Goal: Browse casually: Explore the website without a specific task or goal

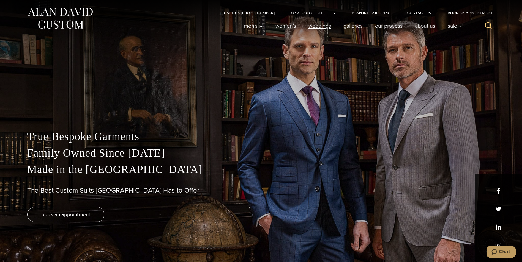
click at [313, 26] on link "weddings" at bounding box center [319, 25] width 35 height 11
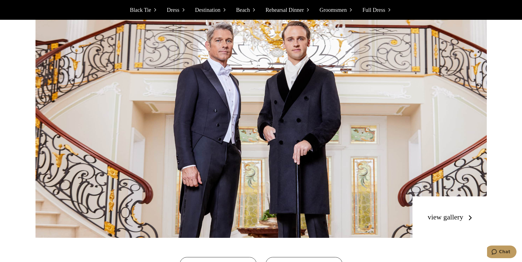
scroll to position [4949, 0]
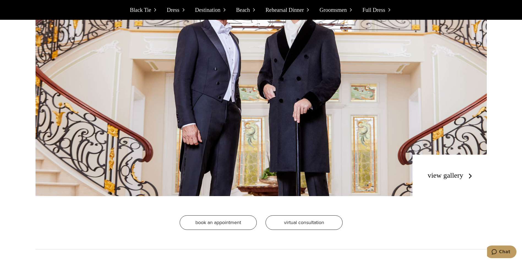
click at [449, 172] on link "view gallery" at bounding box center [451, 176] width 47 height 8
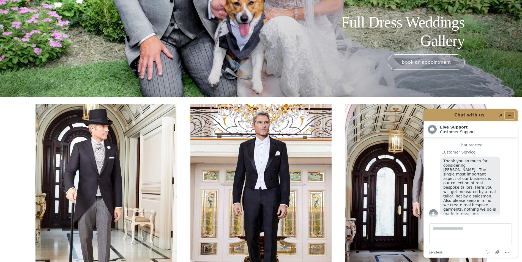
click at [510, 117] on icon "Minimize widget" at bounding box center [509, 116] width 4 height 4
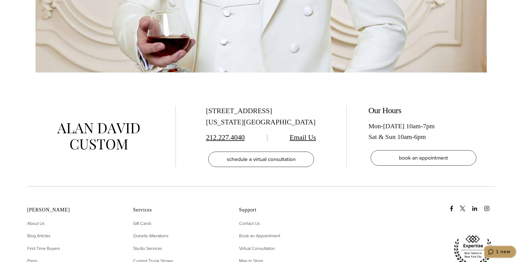
scroll to position [1871, 0]
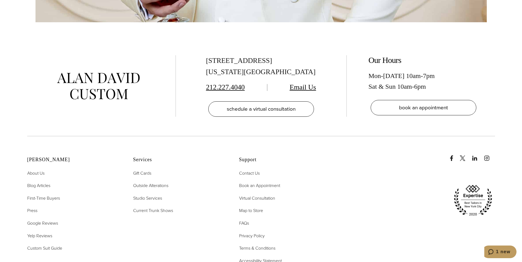
drag, startPoint x: 510, startPoint y: 208, endPoint x: 512, endPoint y: 214, distance: 5.9
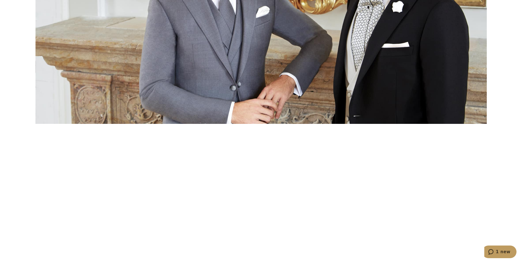
scroll to position [0, 0]
